Goal: Transaction & Acquisition: Purchase product/service

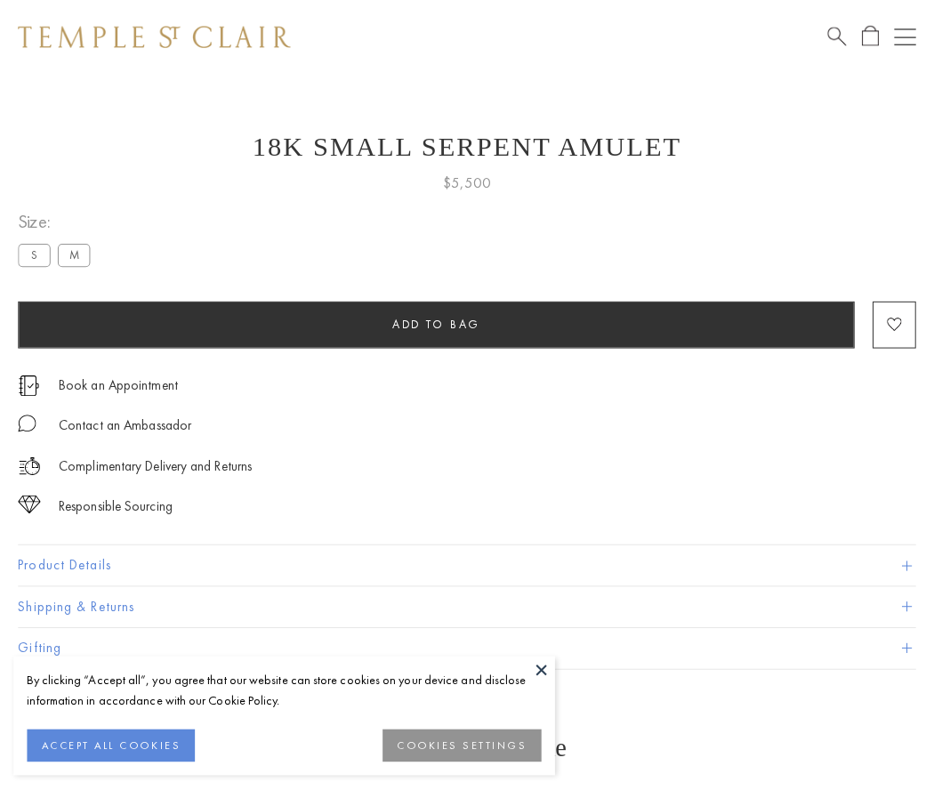
scroll to position [1, 0]
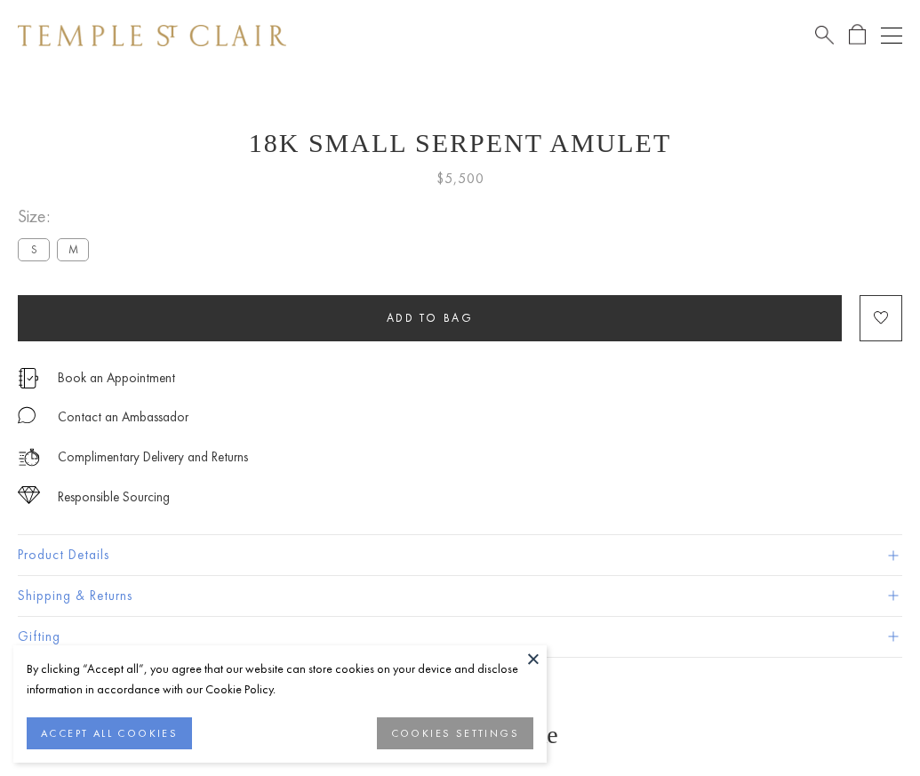
click at [429, 317] on span "Add to bag" at bounding box center [430, 317] width 87 height 15
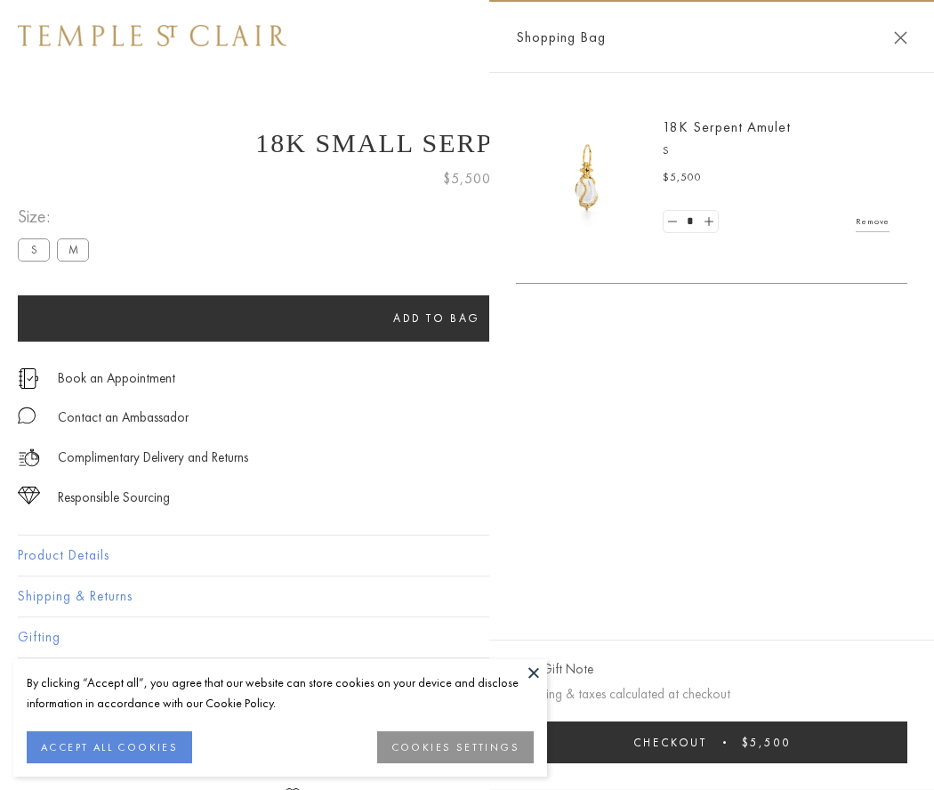
click at [711, 742] on button "Checkout $5,500" at bounding box center [711, 742] width 391 height 42
